Goal: Task Accomplishment & Management: Use online tool/utility

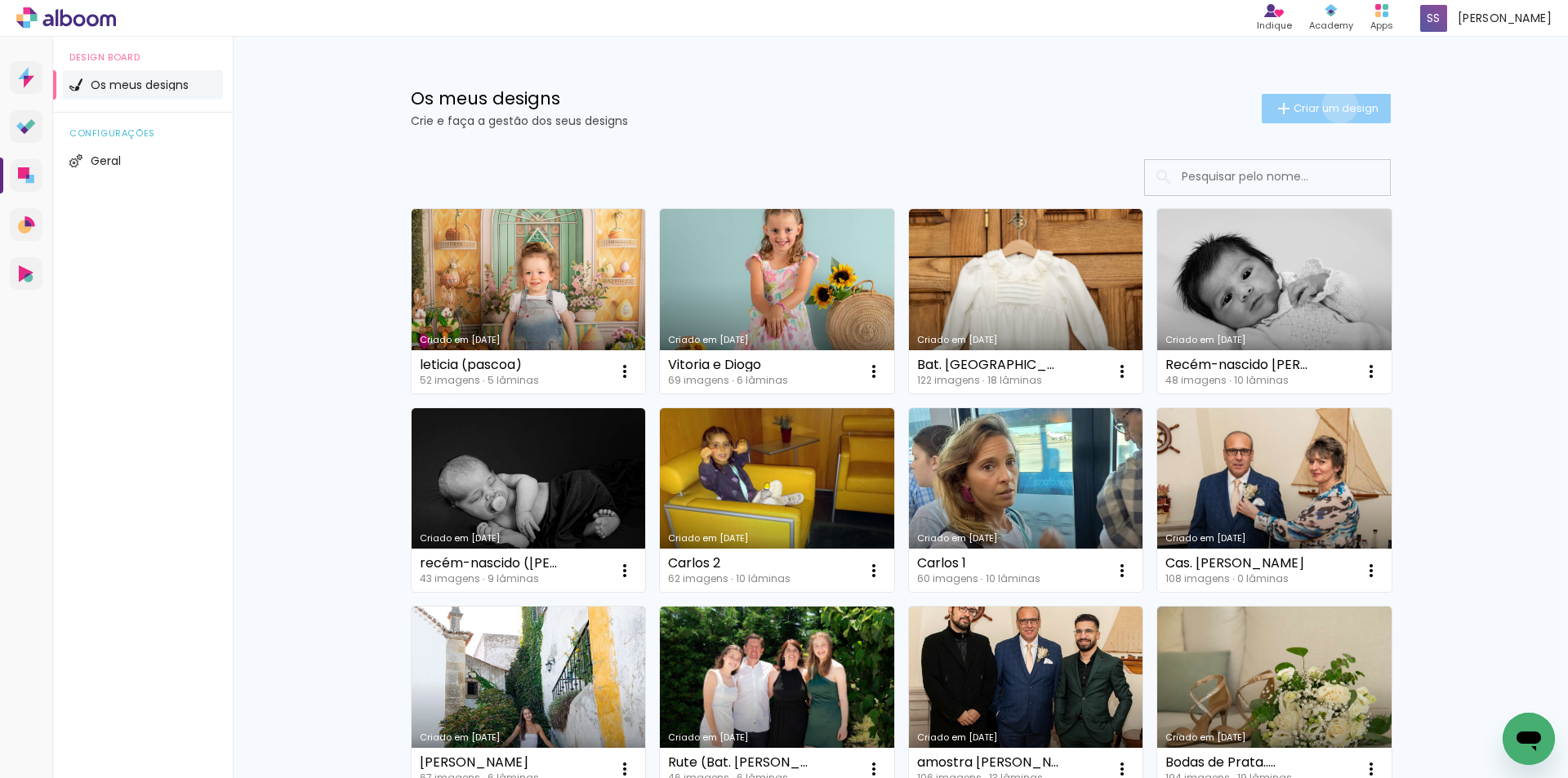
click at [1330, 105] on span "Criar um design" at bounding box center [1336, 108] width 85 height 11
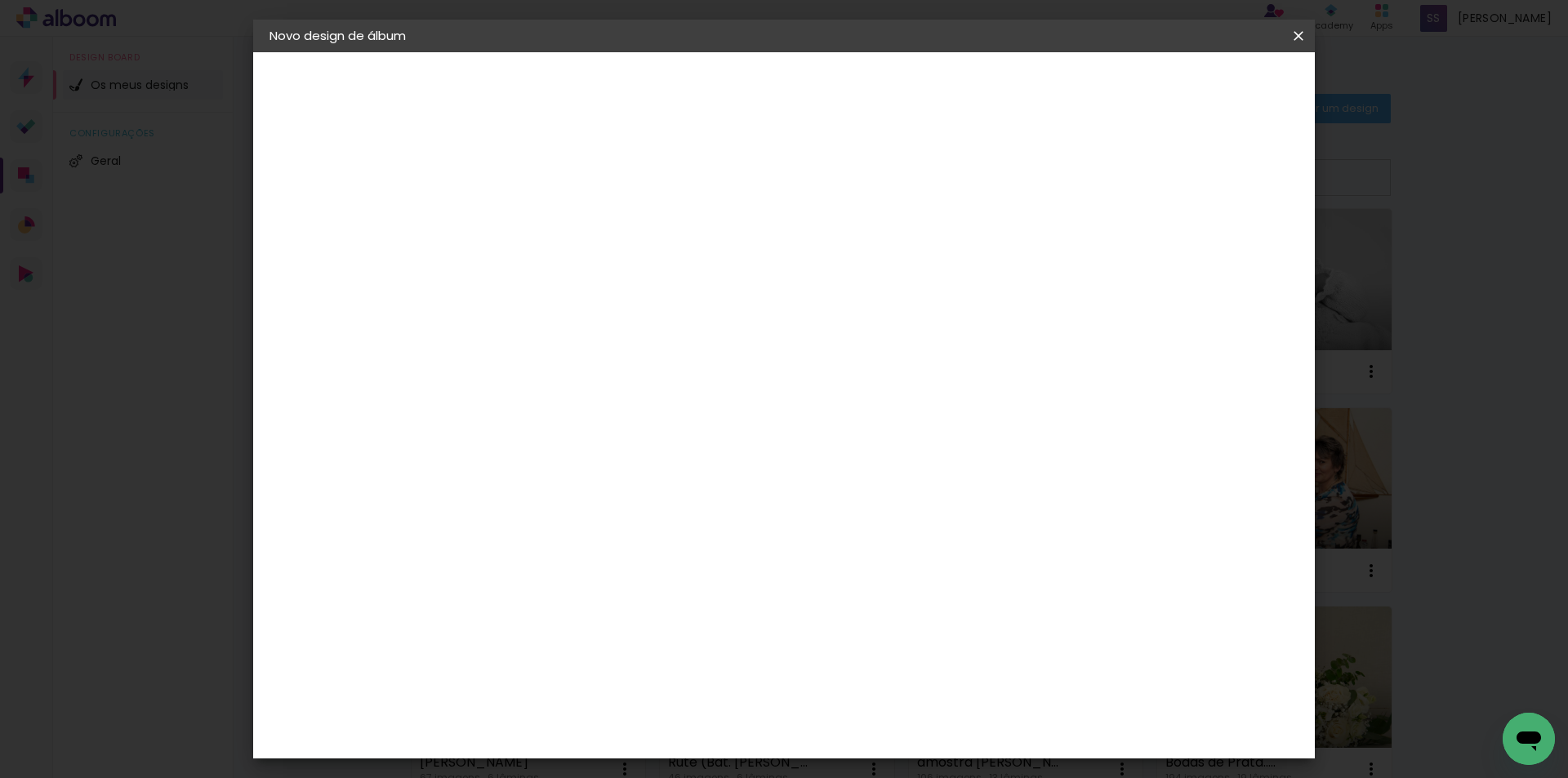
click at [536, 228] on input at bounding box center [536, 219] width 0 height 25
type input "[PERSON_NAME] (Newborn)"
type paper-input "[PERSON_NAME] (Newborn)"
click at [0, 0] on slot "Avançar" at bounding box center [0, 0] width 0 height 0
click at [631, 371] on div "DreambooksPro" at bounding box center [579, 369] width 106 height 13
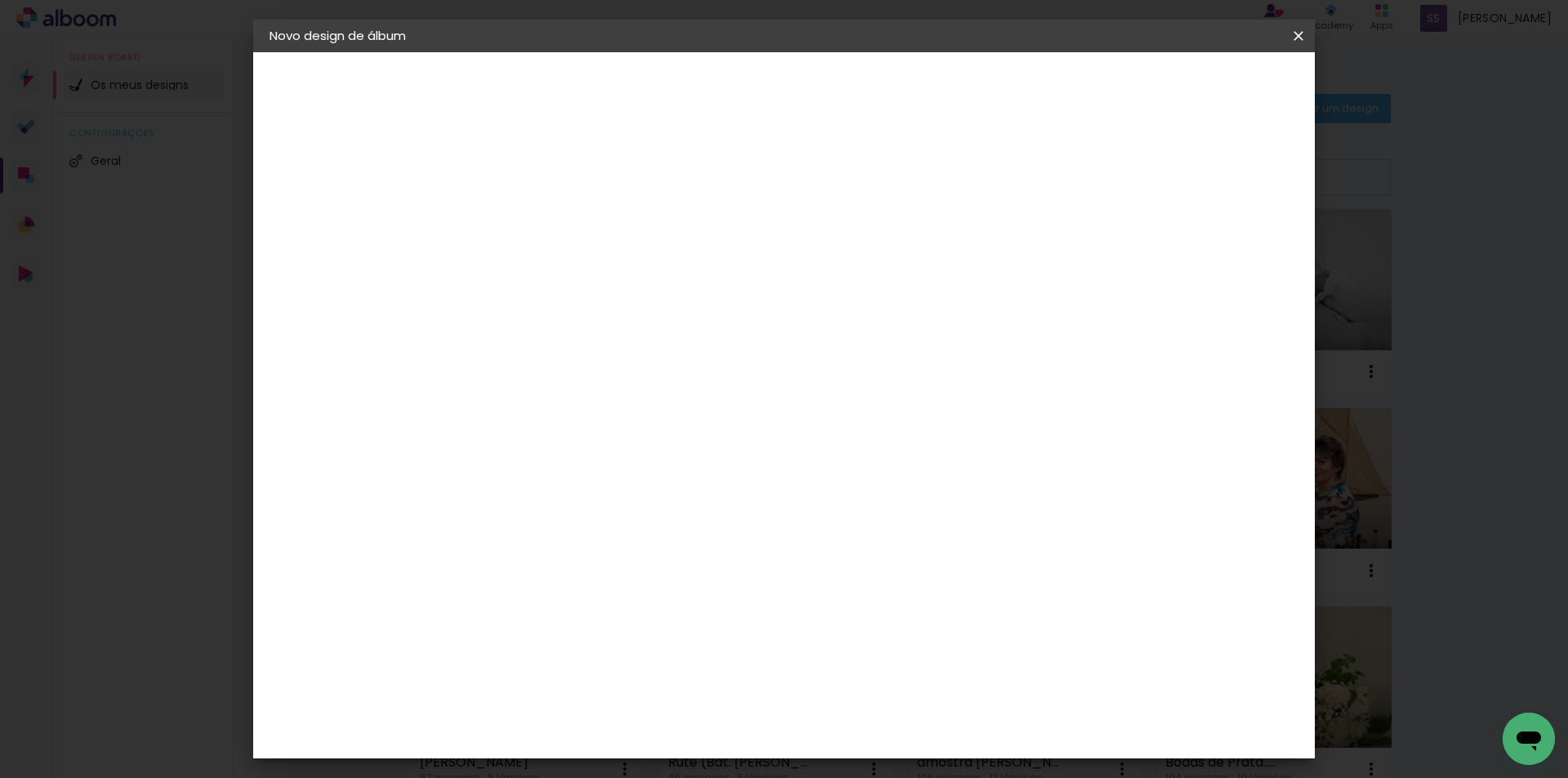
click at [0, 0] on slot "Avançar" at bounding box center [0, 0] width 0 height 0
click at [601, 272] on input "text" at bounding box center [568, 284] width 63 height 25
click at [0, 0] on slot "Álbum" at bounding box center [0, 0] width 0 height 0
type input "Álbum"
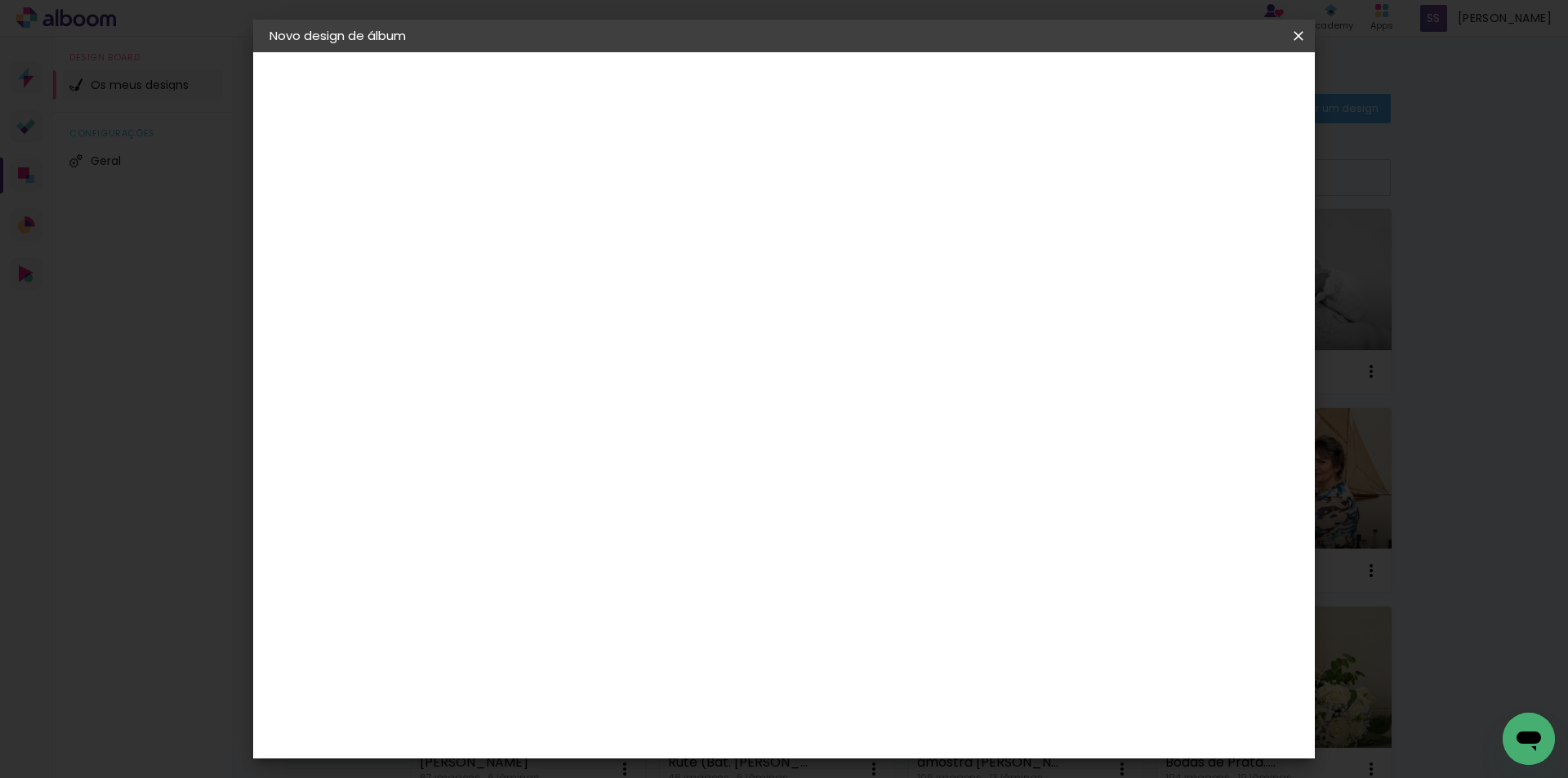
click at [646, 693] on span "25 × 25" at bounding box center [608, 710] width 76 height 33
click at [0, 0] on slot "Avançar" at bounding box center [0, 0] width 0 height 0
click at [1095, 178] on div at bounding box center [1088, 177] width 15 height 15
type paper-checkbox "on"
click at [1196, 89] on span "Iniciar design" at bounding box center [1158, 87] width 74 height 12
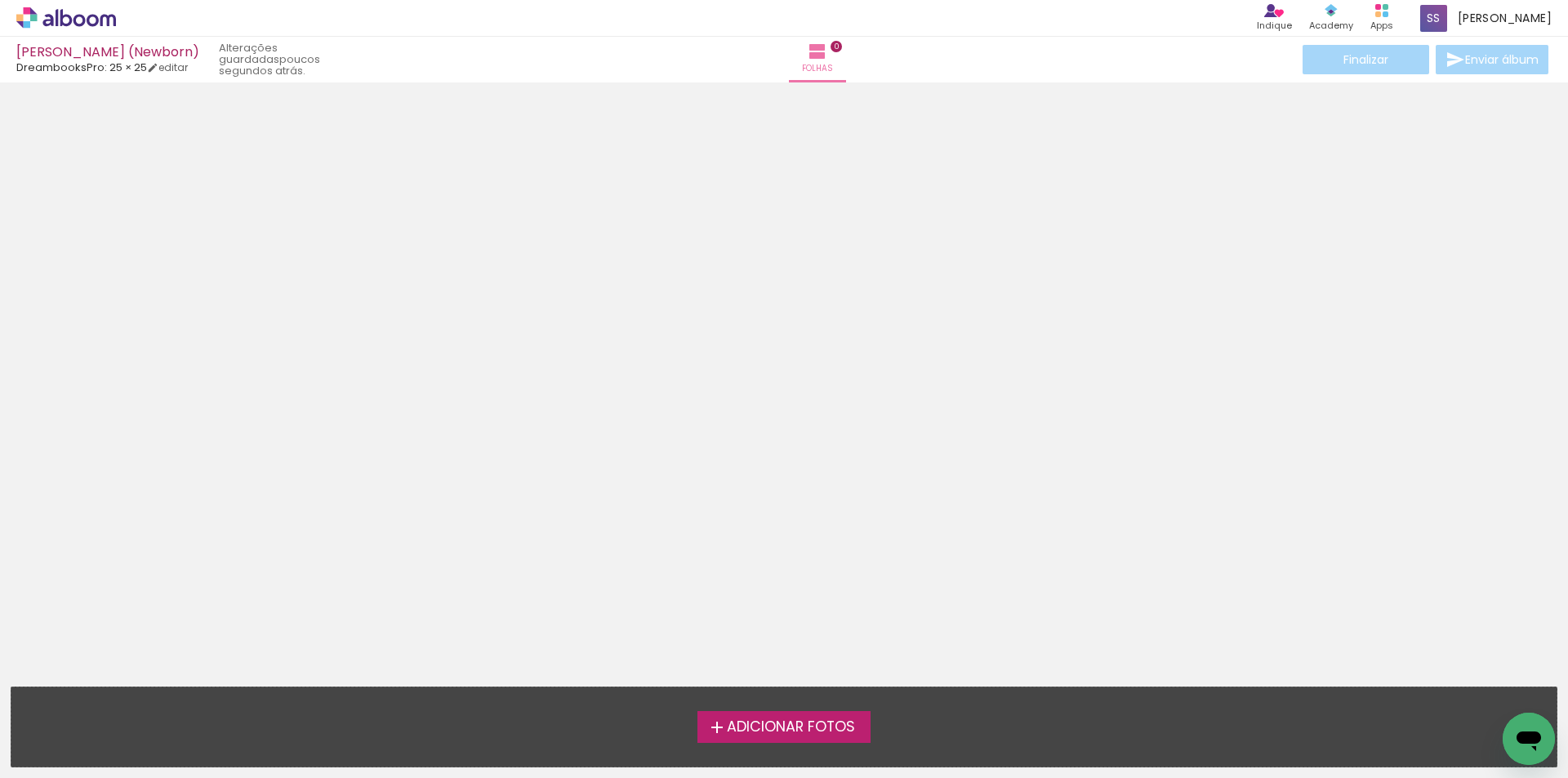
click at [835, 720] on span "Adicionar Fotos" at bounding box center [791, 728] width 128 height 15
click at [0, 0] on input "file" at bounding box center [0, 0] width 0 height 0
